Goal: Use online tool/utility: Utilize a website feature to perform a specific function

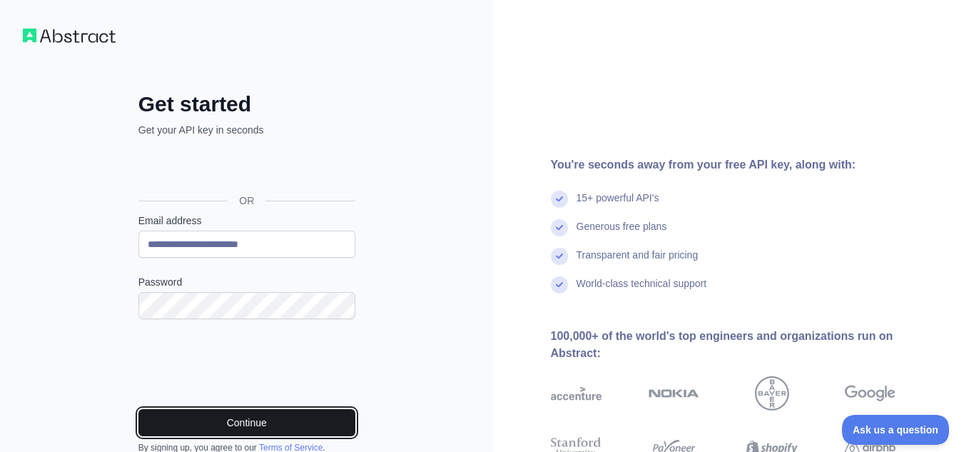
click at [270, 422] on button "Continue" at bounding box center [246, 422] width 217 height 27
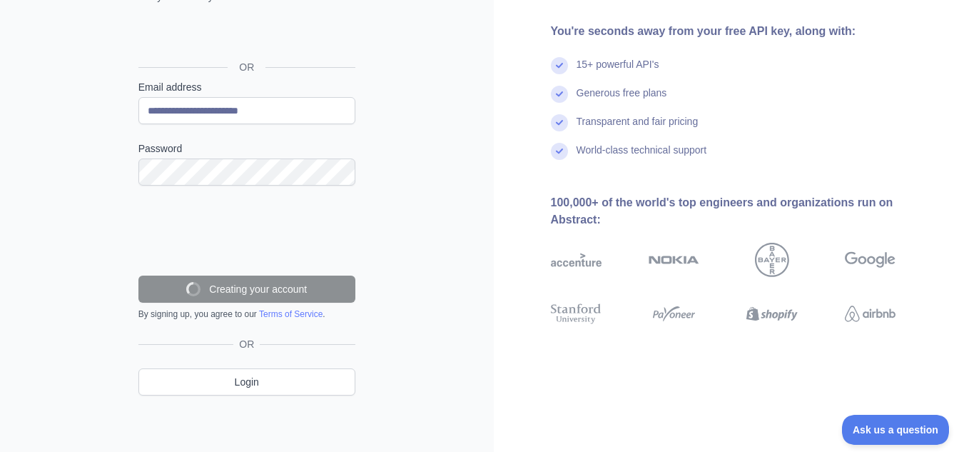
scroll to position [88, 0]
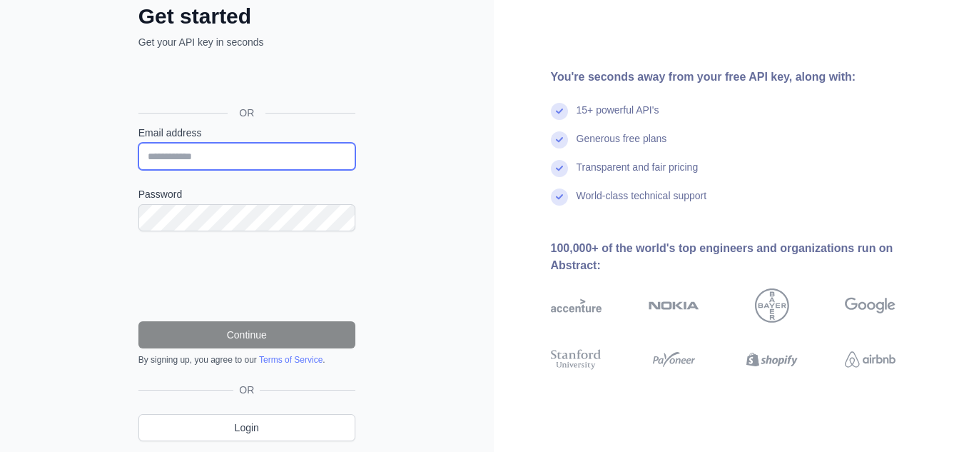
type input "**********"
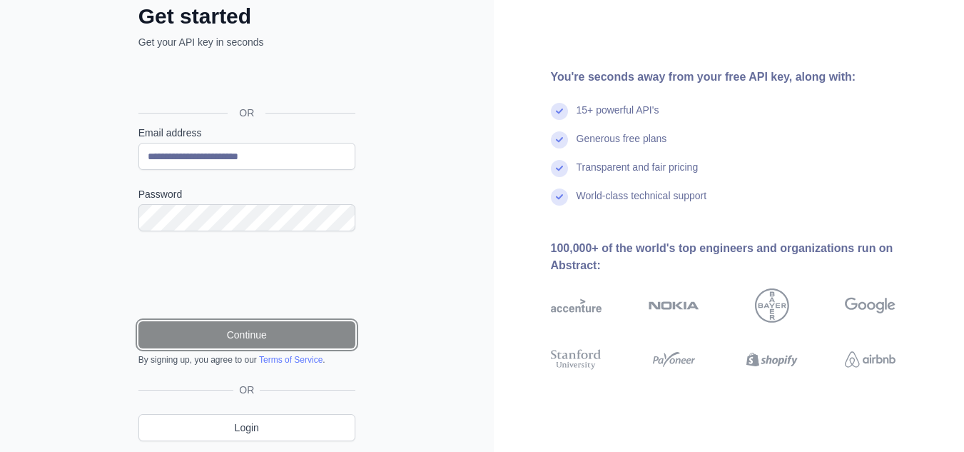
click at [265, 333] on button "Continue" at bounding box center [246, 334] width 217 height 27
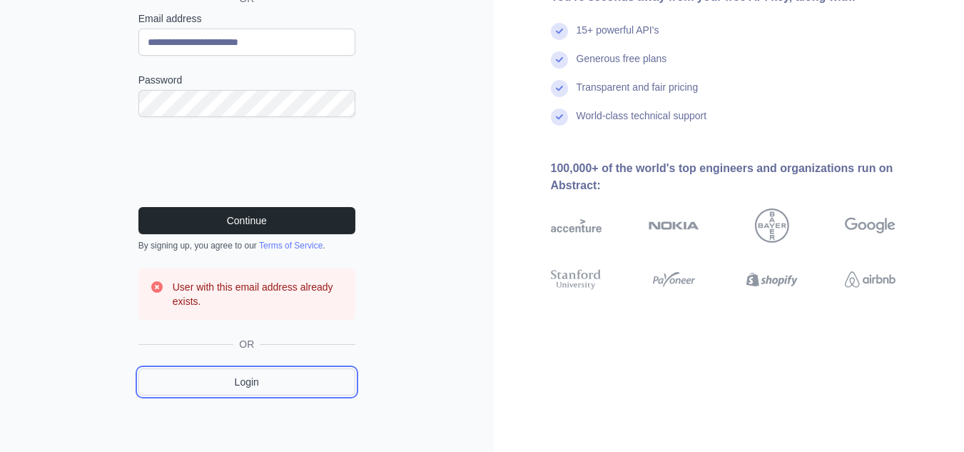
click at [293, 382] on link "Login" at bounding box center [246, 381] width 217 height 27
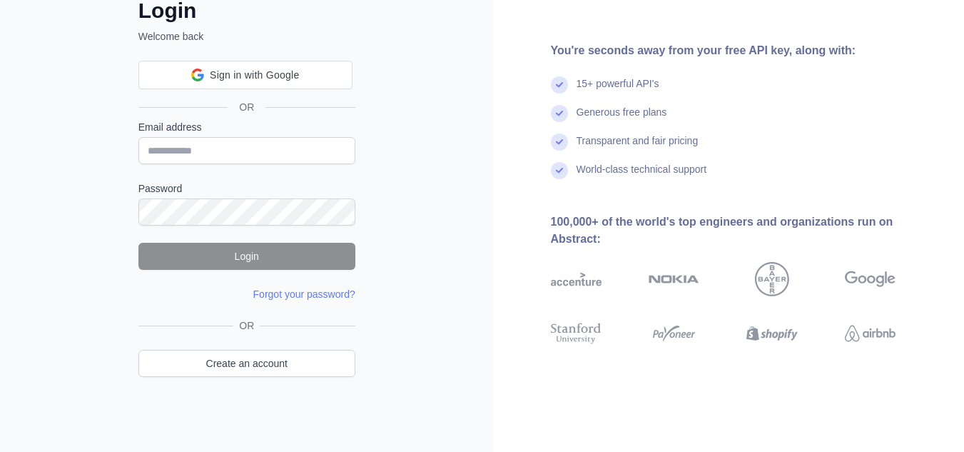
scroll to position [93, 0]
type input "**********"
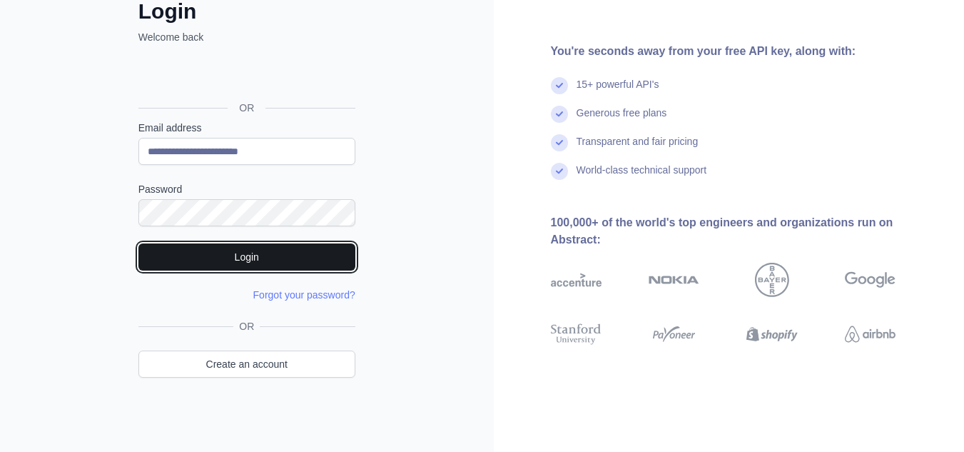
click at [254, 256] on button "Login" at bounding box center [246, 256] width 217 height 27
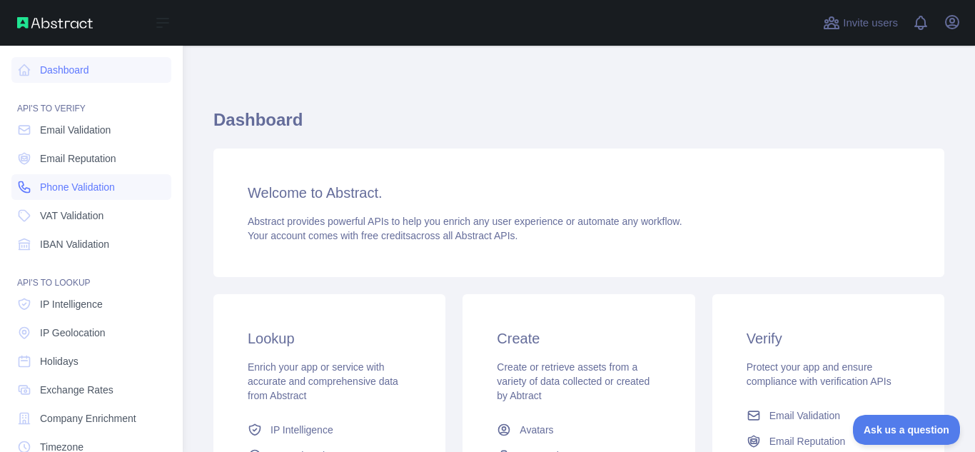
click at [96, 190] on span "Phone Validation" at bounding box center [77, 187] width 75 height 14
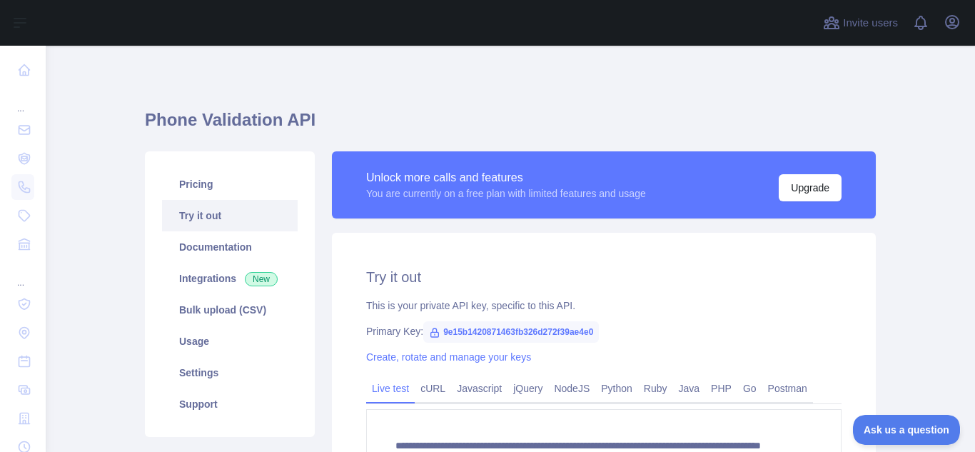
scroll to position [71, 0]
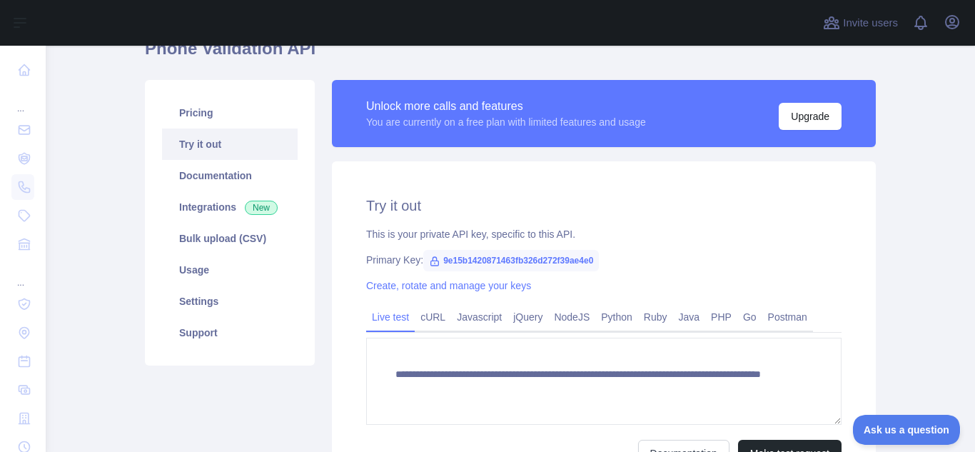
click at [512, 261] on span "9e15b1420871463fb326d272f39ae4e0" at bounding box center [511, 260] width 176 height 21
drag, startPoint x: 588, startPoint y: 259, endPoint x: 430, endPoint y: 260, distance: 158.4
click at [430, 260] on span "9e15b1420871463fb326d272f39ae4e0" at bounding box center [511, 260] width 176 height 21
copy span "9e15b1420871463fb326d272f39ae4e0"
click at [802, 244] on div "**********" at bounding box center [604, 331] width 544 height 340
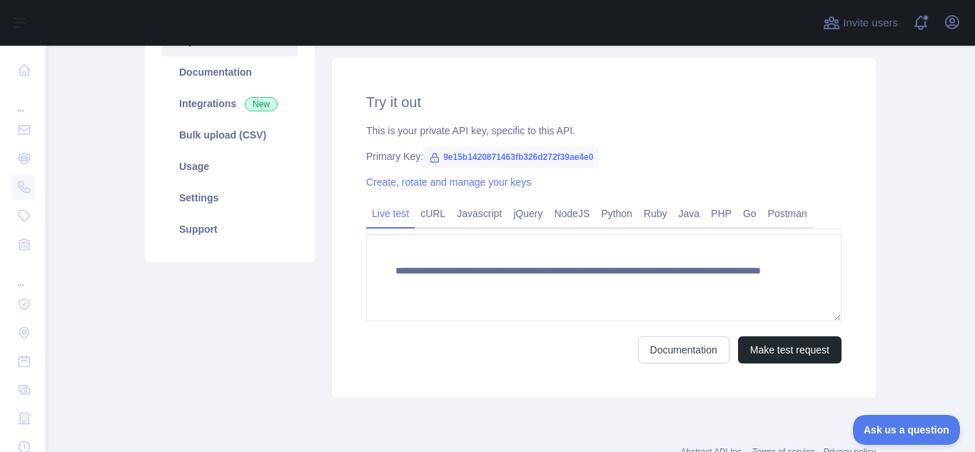
scroll to position [143, 0]
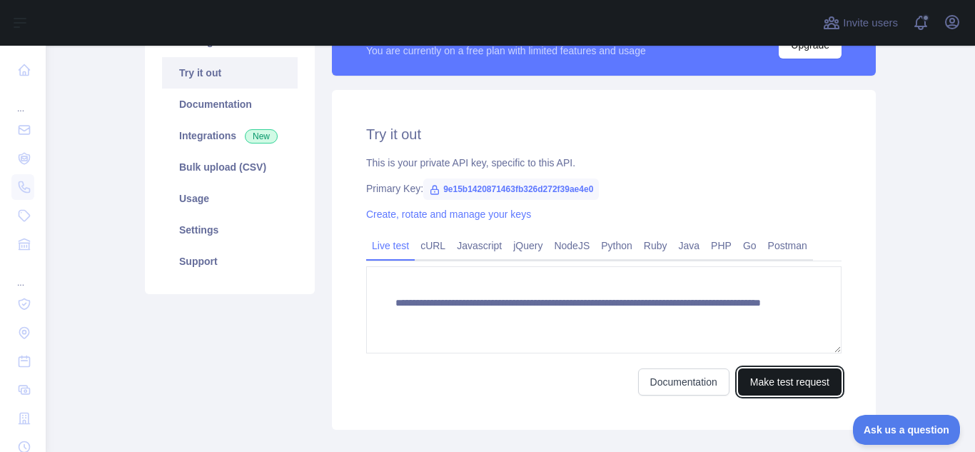
click at [781, 390] on button "Make test request" at bounding box center [789, 381] width 103 height 27
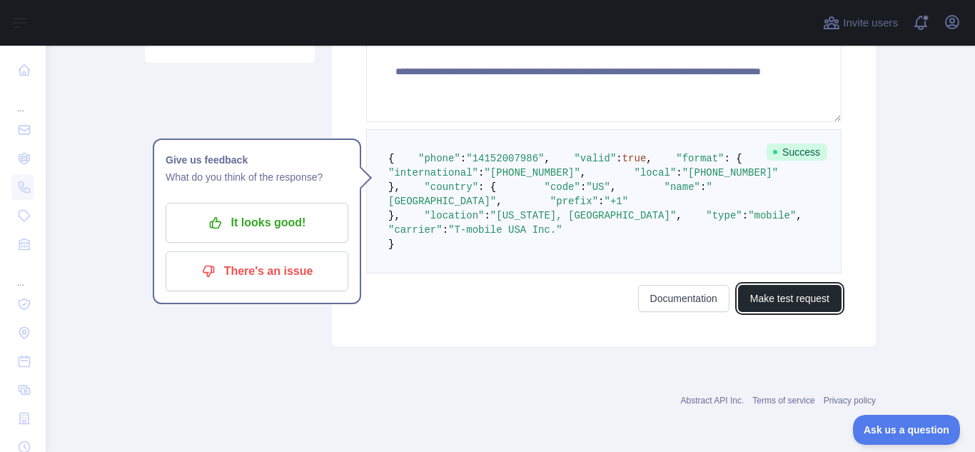
scroll to position [357, 0]
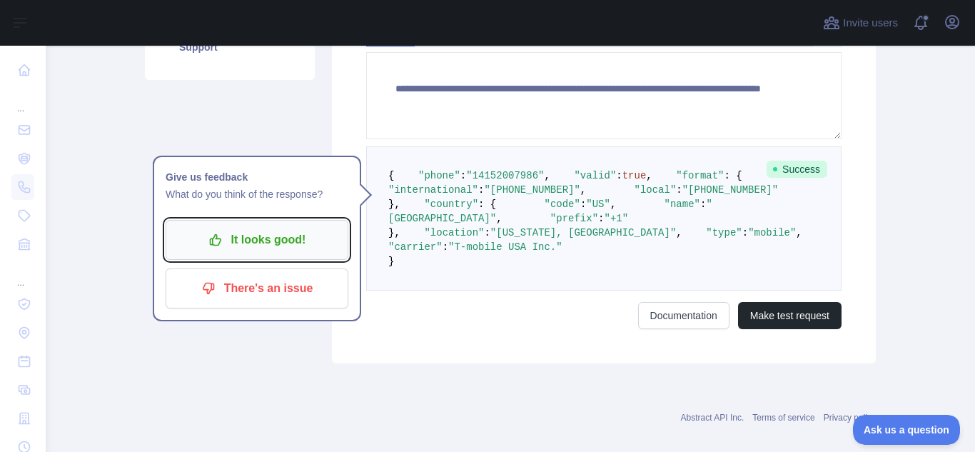
click at [268, 231] on p "It looks good!" at bounding box center [256, 240] width 161 height 24
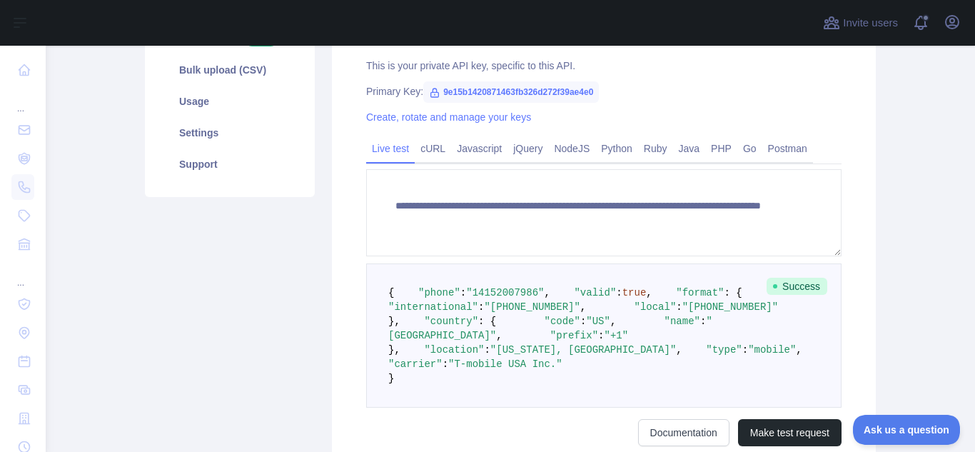
scroll to position [217, 0]
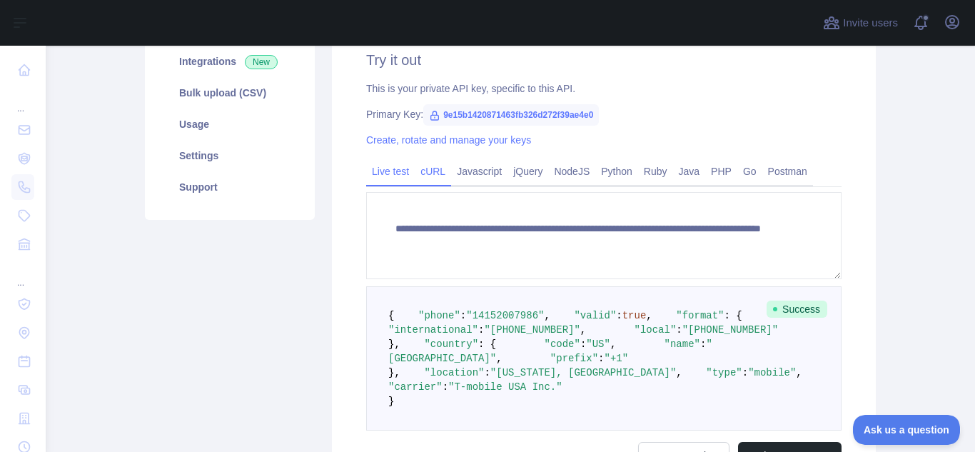
click at [435, 176] on link "cURL" at bounding box center [433, 171] width 36 height 23
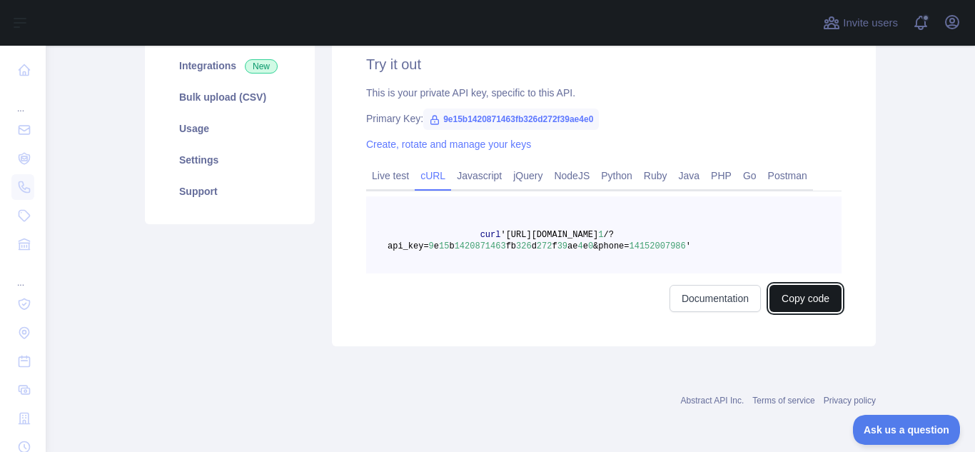
click at [818, 298] on button "Copy code" at bounding box center [805, 298] width 72 height 27
click at [743, 50] on div "Try it out This is your private API key, specific to this API. Primary Key: 9e1…" at bounding box center [604, 183] width 544 height 326
